Goal: Information Seeking & Learning: Compare options

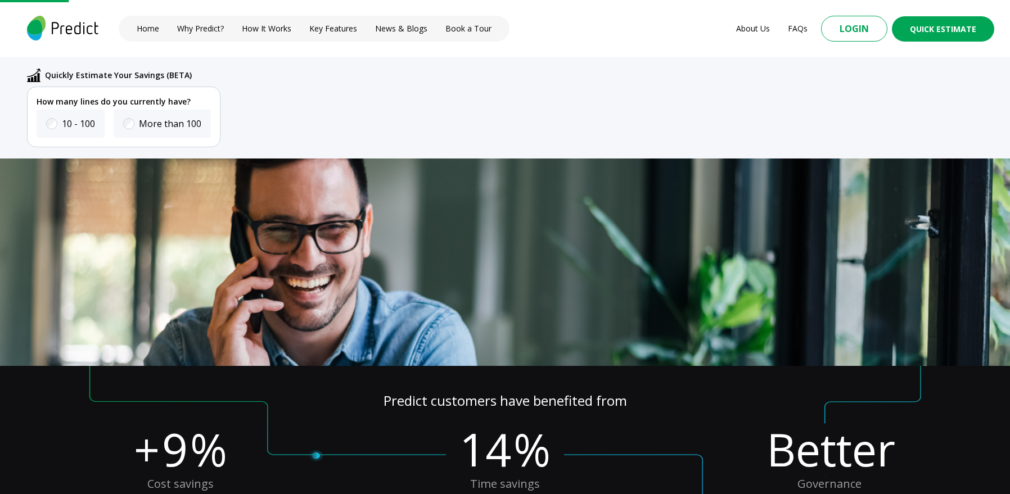
scroll to position [208, 0]
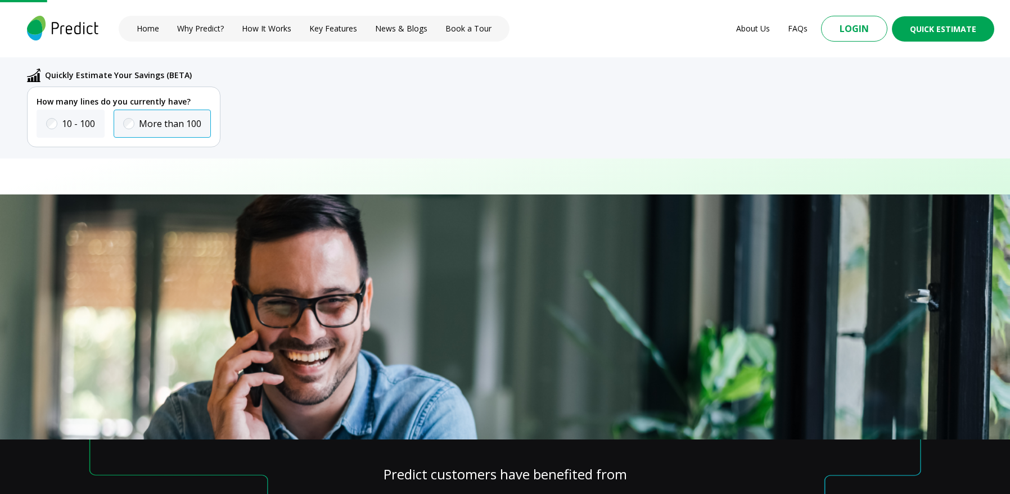
click at [183, 127] on label "More than 100" at bounding box center [170, 123] width 62 height 13
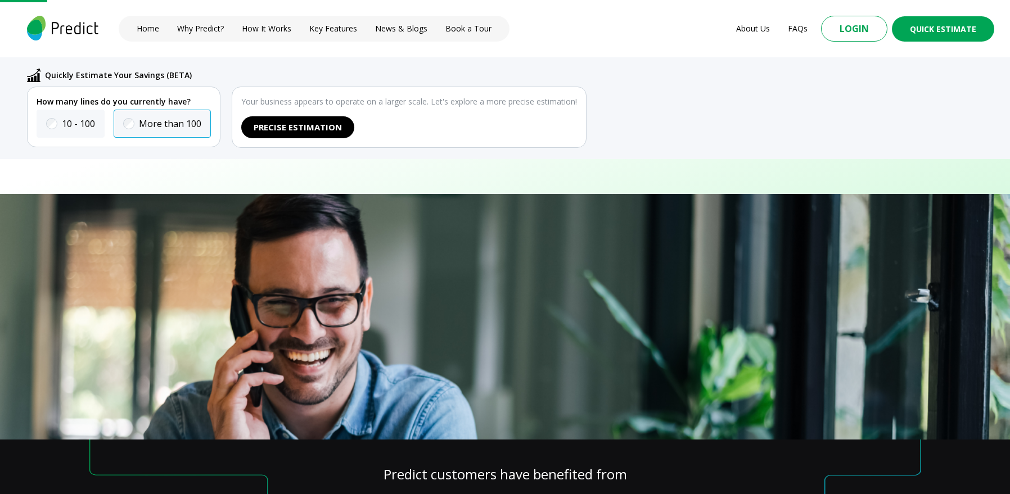
click at [209, 134] on div "More than 100" at bounding box center [162, 124] width 97 height 28
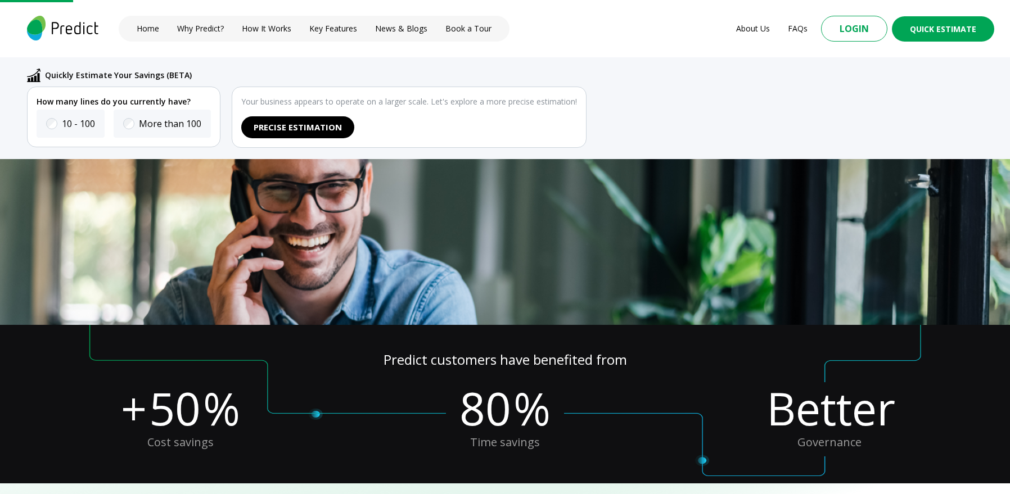
scroll to position [322, 0]
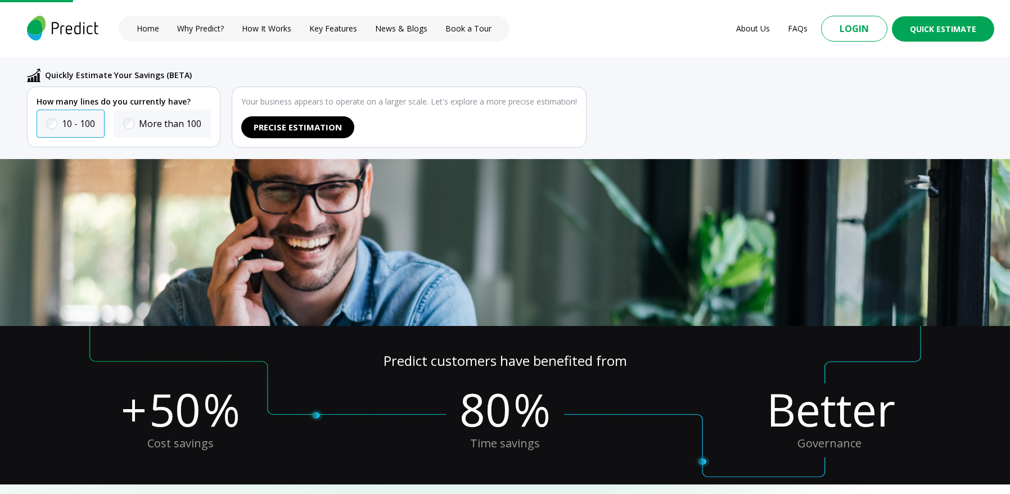
click at [100, 125] on div "10 - 100" at bounding box center [71, 124] width 68 height 28
click at [84, 127] on label "10 - 100" at bounding box center [78, 123] width 33 height 13
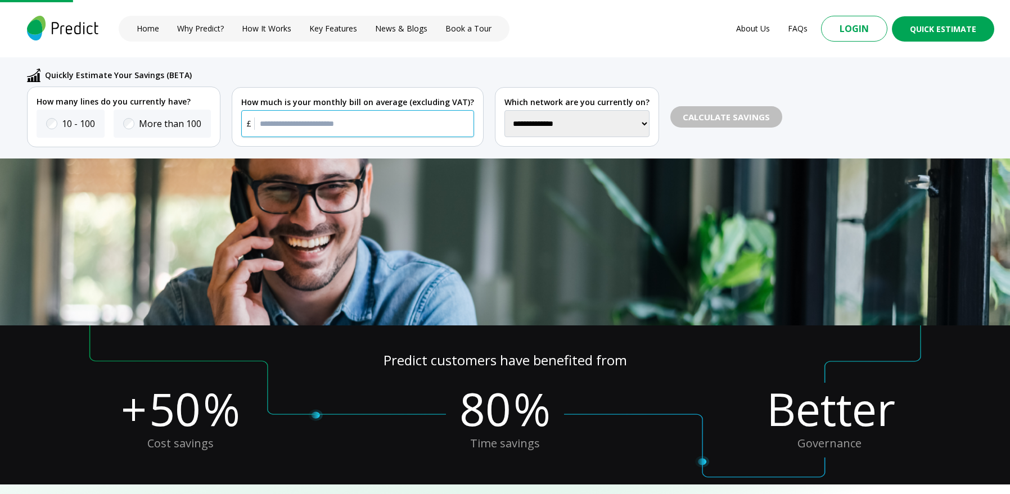
click at [321, 123] on input "text" at bounding box center [357, 123] width 233 height 27
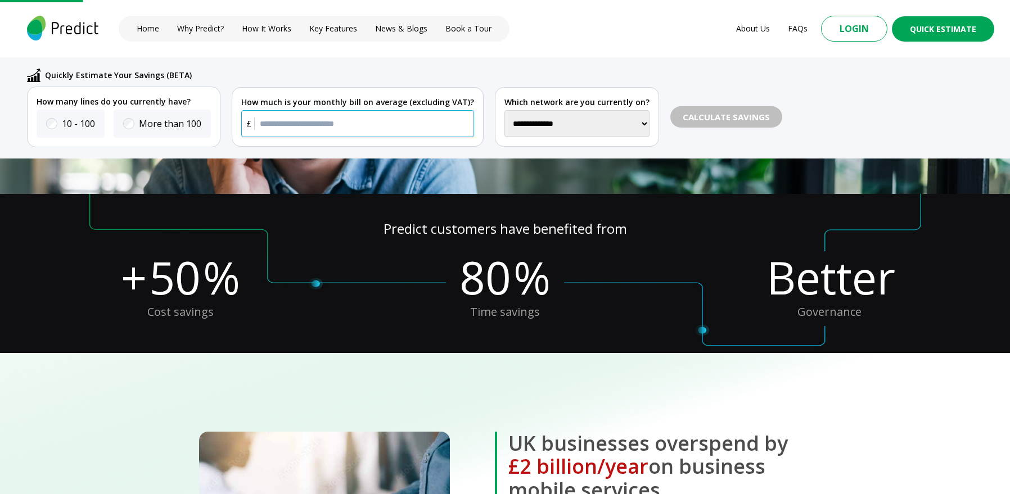
scroll to position [0, 0]
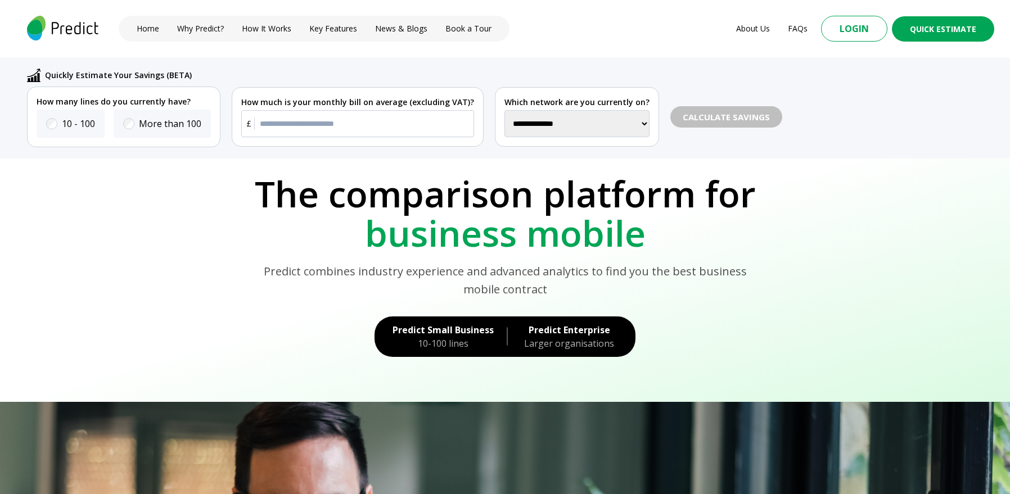
click at [203, 186] on p "The comparison platform for" at bounding box center [505, 193] width 979 height 39
click at [452, 349] on div "10-100 lines" at bounding box center [443, 343] width 101 height 13
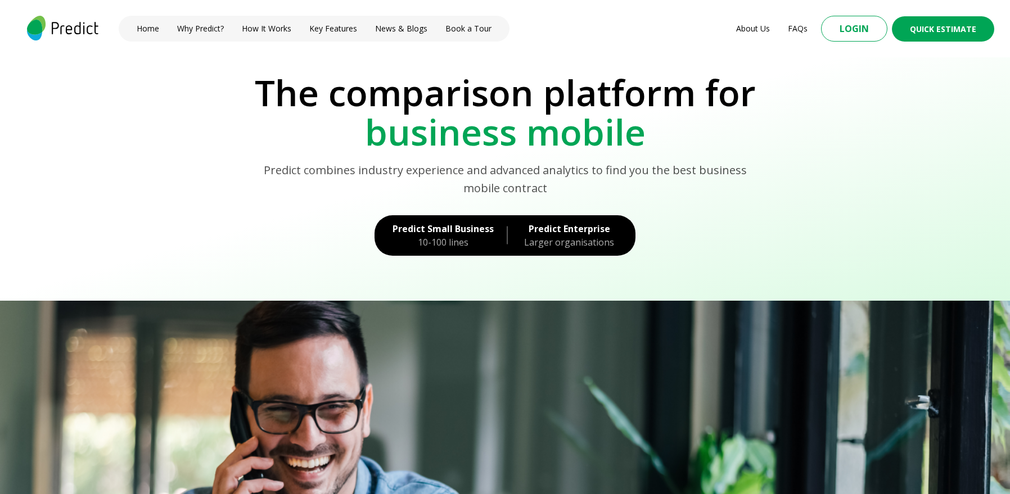
click at [122, 139] on p "business mobile" at bounding box center [505, 131] width 979 height 39
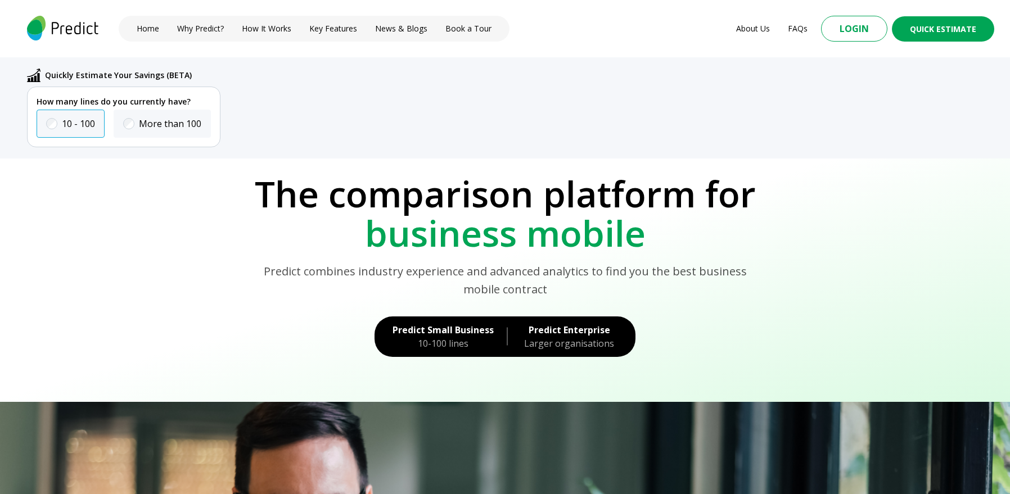
click at [84, 124] on label "10 - 100" at bounding box center [78, 123] width 33 height 13
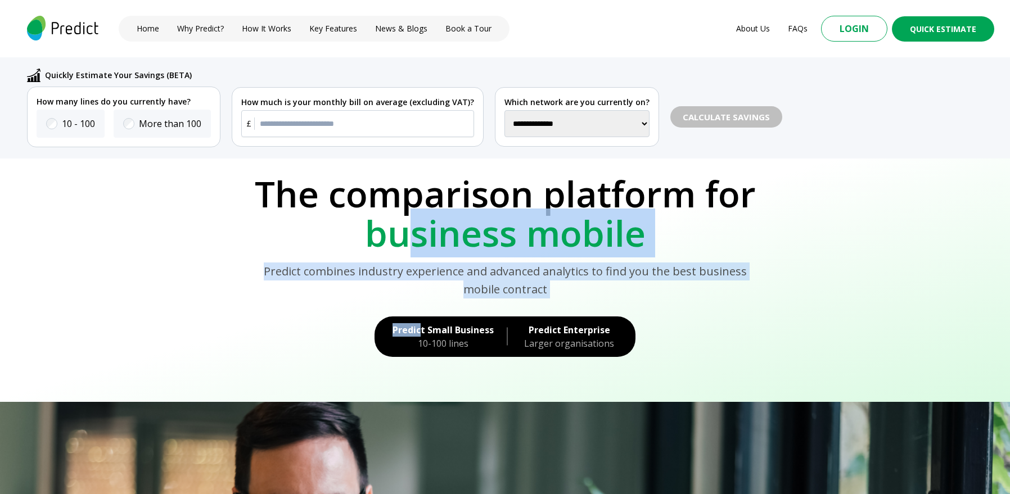
drag, startPoint x: 400, startPoint y: 228, endPoint x: 422, endPoint y: 335, distance: 108.4
click at [422, 335] on section "The comparison platform for business mobile Predict combines industry experienc…" at bounding box center [505, 281] width 1010 height 244
click at [433, 341] on div "10-100 lines" at bounding box center [443, 343] width 101 height 13
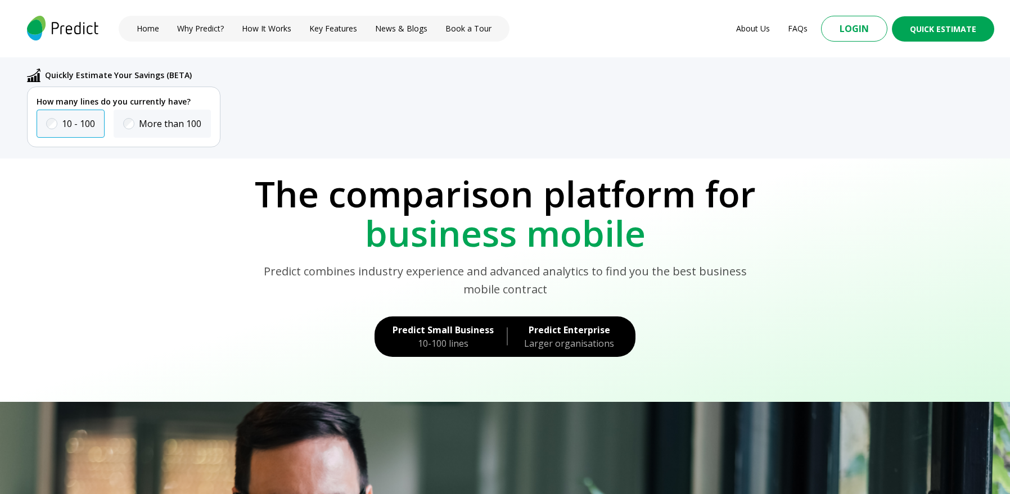
click at [101, 126] on div "10 - 100" at bounding box center [71, 124] width 68 height 28
click at [93, 125] on label "10 - 100" at bounding box center [78, 123] width 33 height 13
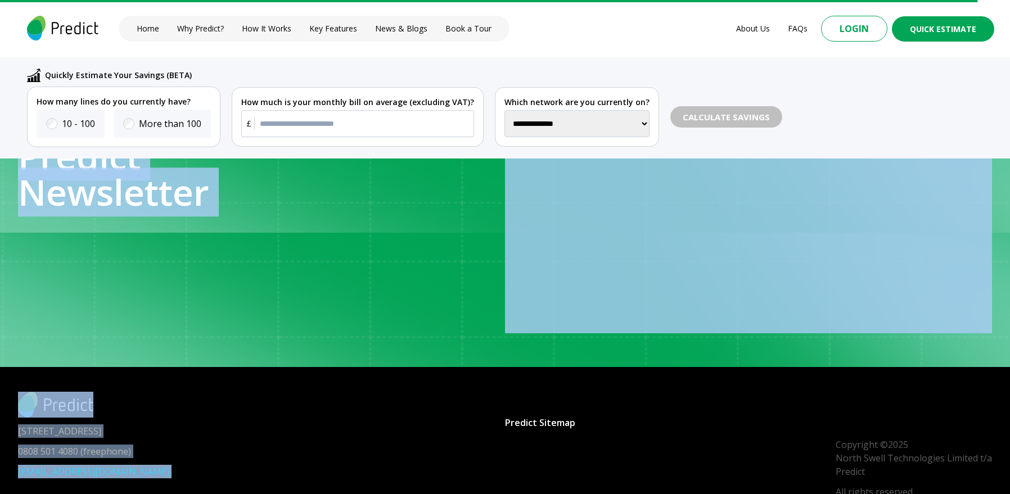
scroll to position [4451, 0]
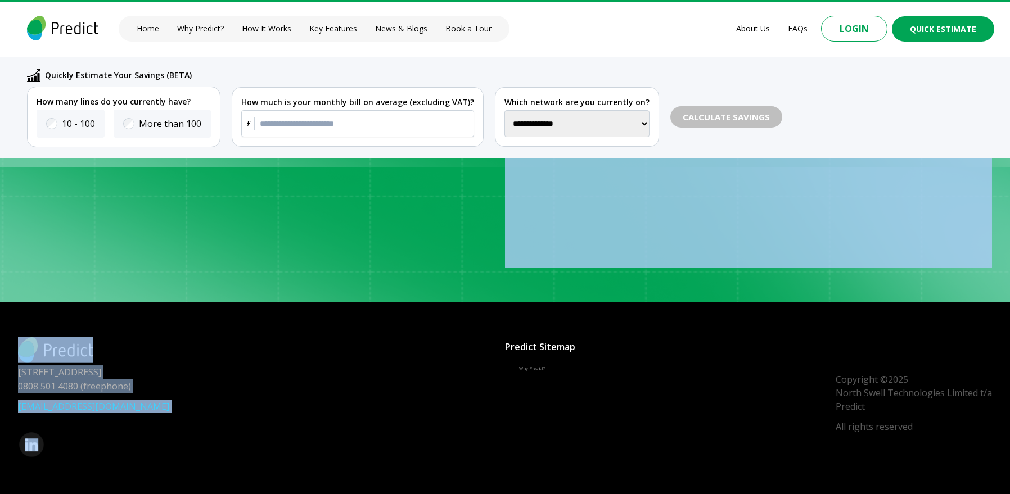
drag, startPoint x: 247, startPoint y: 192, endPoint x: 380, endPoint y: 521, distance: 354.5
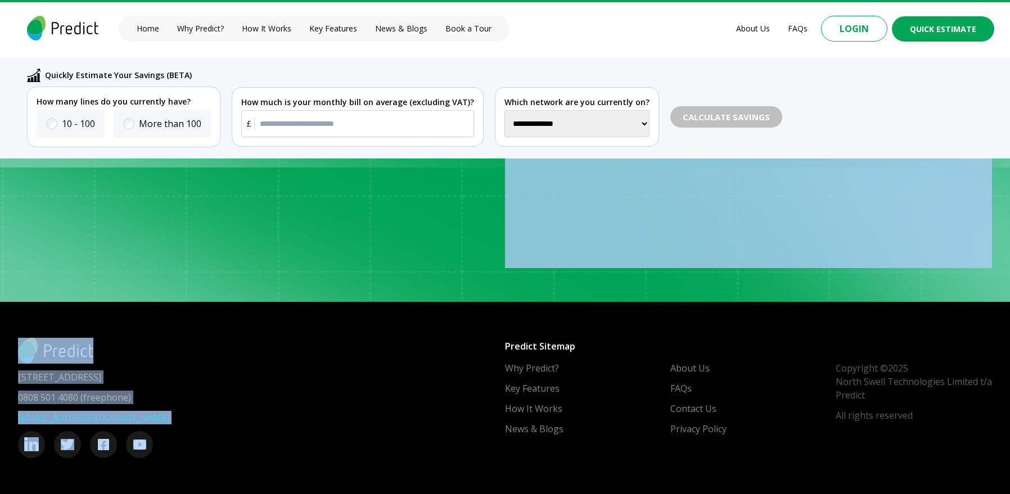
copy body "Lor ipsumdolor sitametc adi elitsedd eiusmo Tempori utlabore etdolore magnaaliq…"
